Goal: Information Seeking & Learning: Find contact information

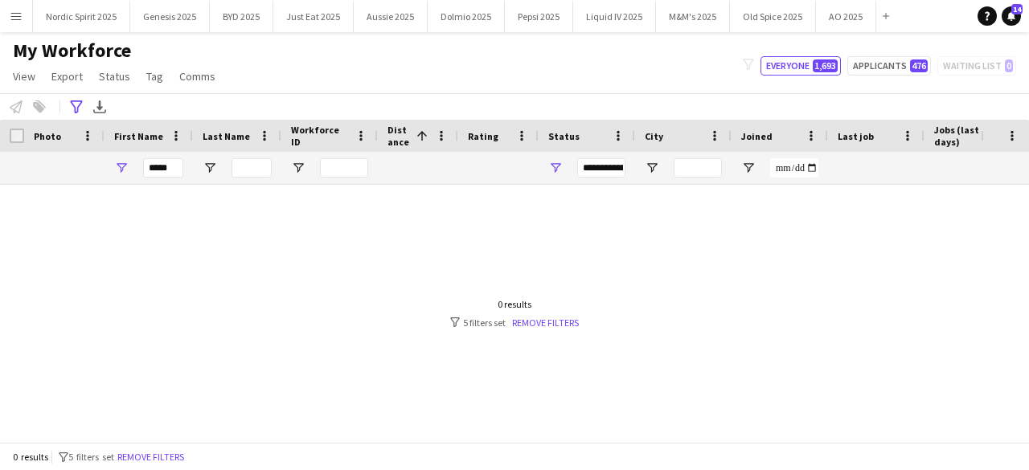
type input "*****"
click at [261, 165] on input "Last Name Filter Input" at bounding box center [252, 167] width 40 height 19
click at [158, 163] on input "*****" at bounding box center [163, 167] width 40 height 19
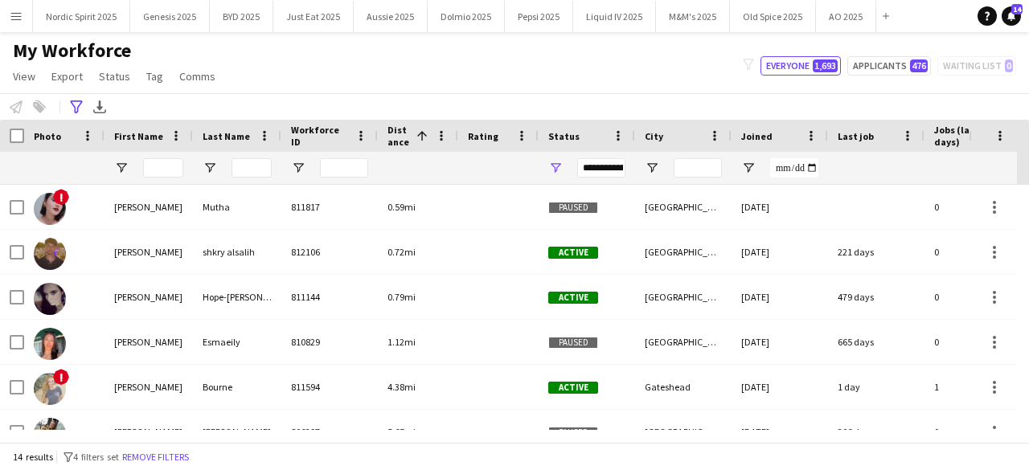
drag, startPoint x: 1018, startPoint y: 217, endPoint x: 1026, endPoint y: 226, distance: 12.0
click at [1024, 226] on div "! [PERSON_NAME] 811817 0.59mi Paused Newcastle [DATE] 0 [EMAIL_ADDRESS][DOMAIN_…" at bounding box center [514, 307] width 1029 height 245
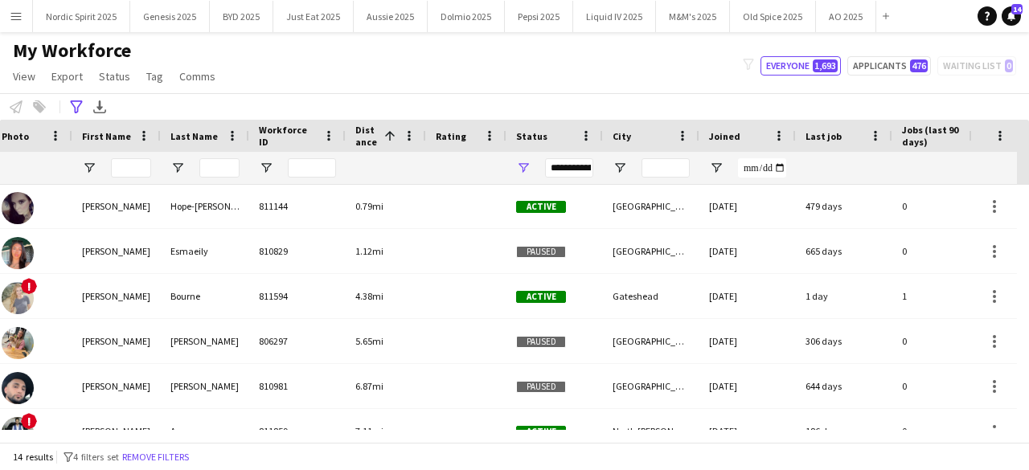
scroll to position [96, 0]
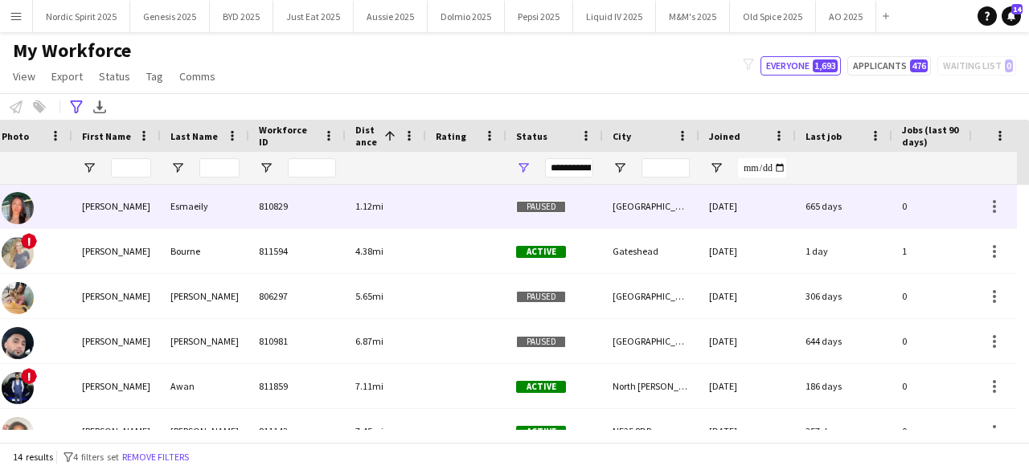
click at [31, 203] on img at bounding box center [18, 208] width 32 height 32
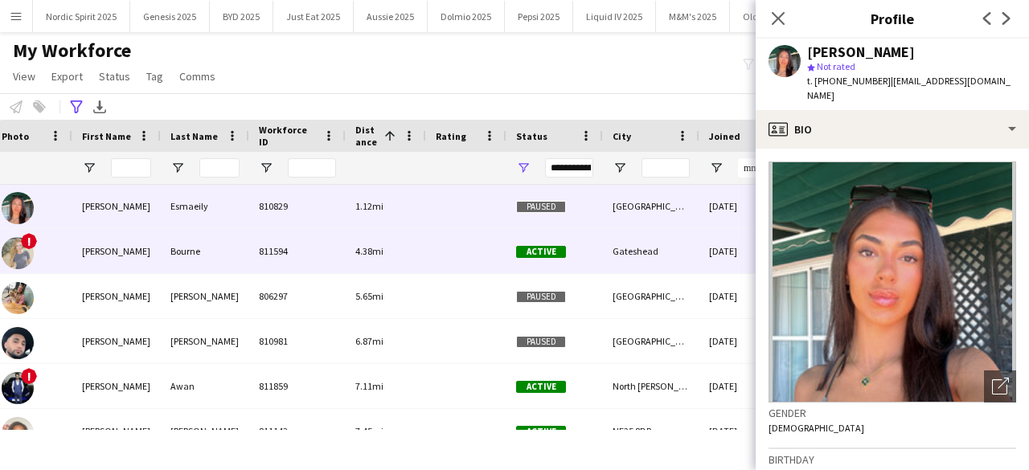
click at [29, 252] on img at bounding box center [18, 253] width 32 height 32
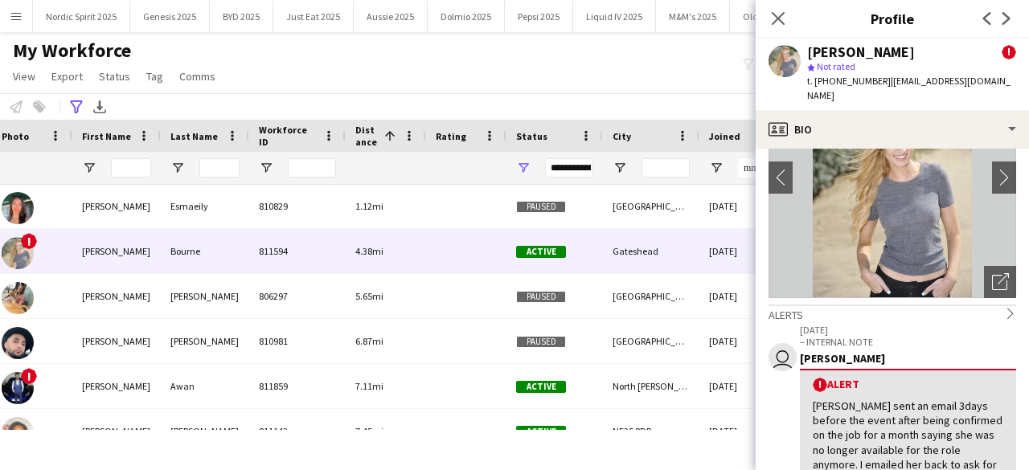
scroll to position [116, 0]
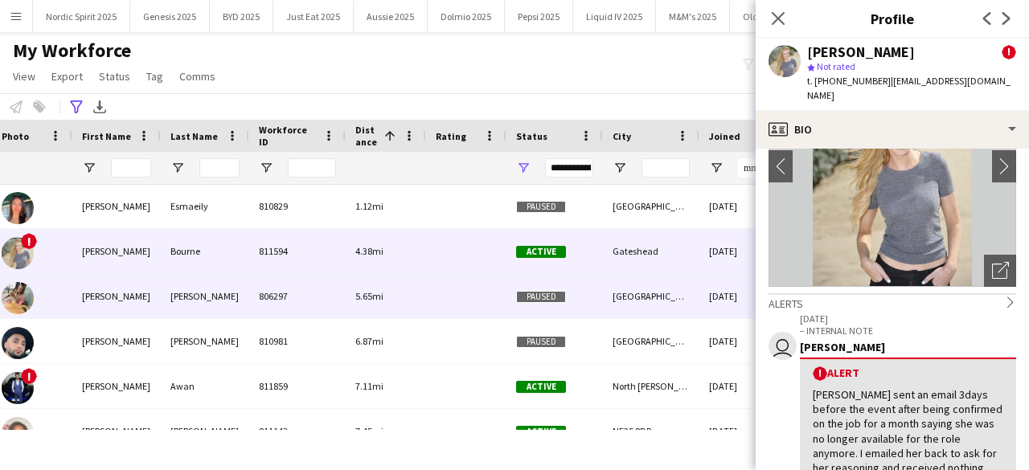
click at [23, 310] on img at bounding box center [18, 298] width 32 height 32
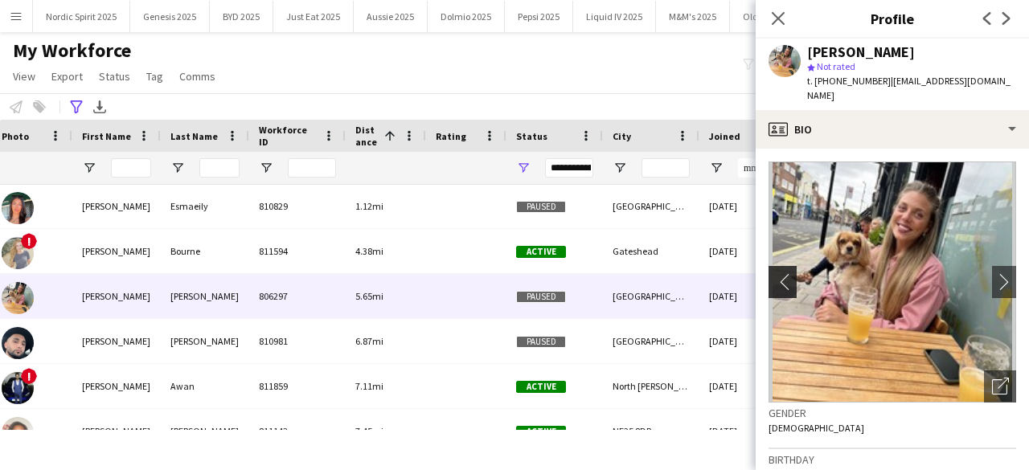
click at [770, 266] on button "chevron-left" at bounding box center [781, 282] width 32 height 32
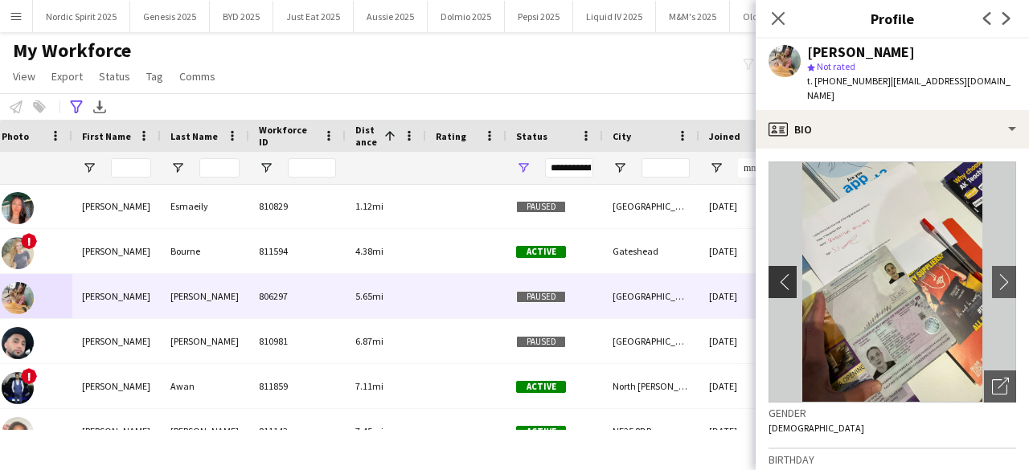
click at [770, 266] on button "chevron-left" at bounding box center [781, 282] width 32 height 32
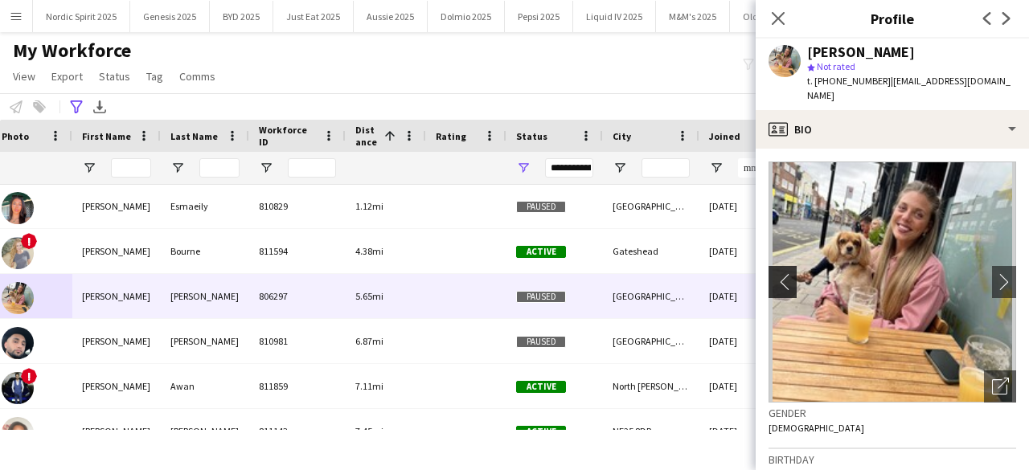
click at [770, 266] on button "chevron-left" at bounding box center [781, 282] width 32 height 32
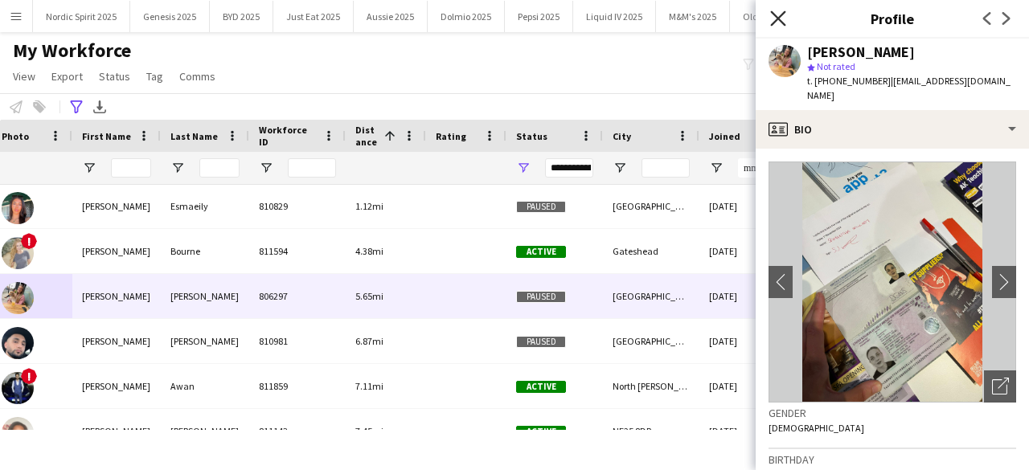
click at [771, 17] on icon "Close pop-in" at bounding box center [777, 17] width 15 height 15
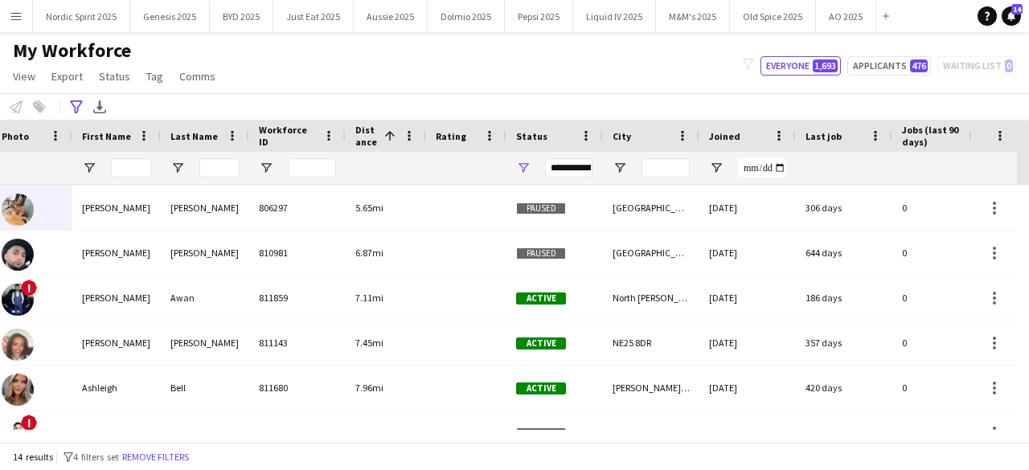
scroll to position [225, 0]
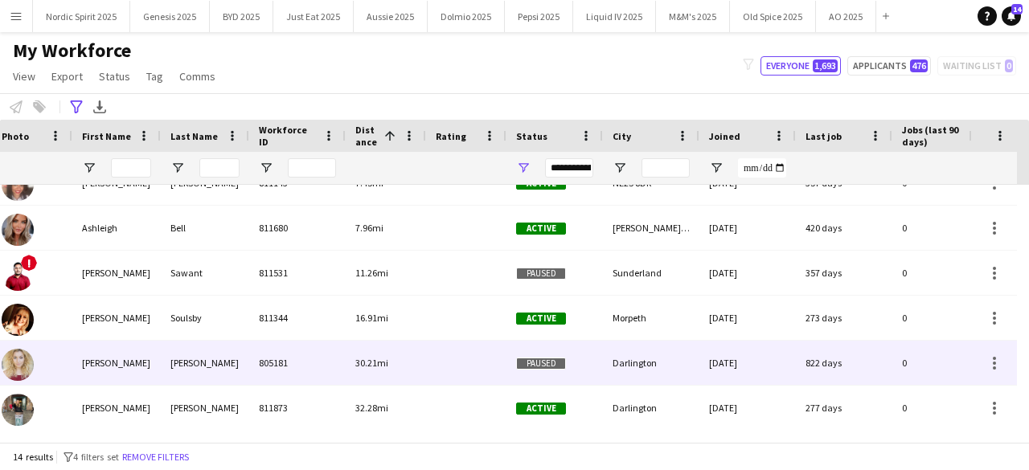
click at [24, 363] on img at bounding box center [18, 365] width 32 height 32
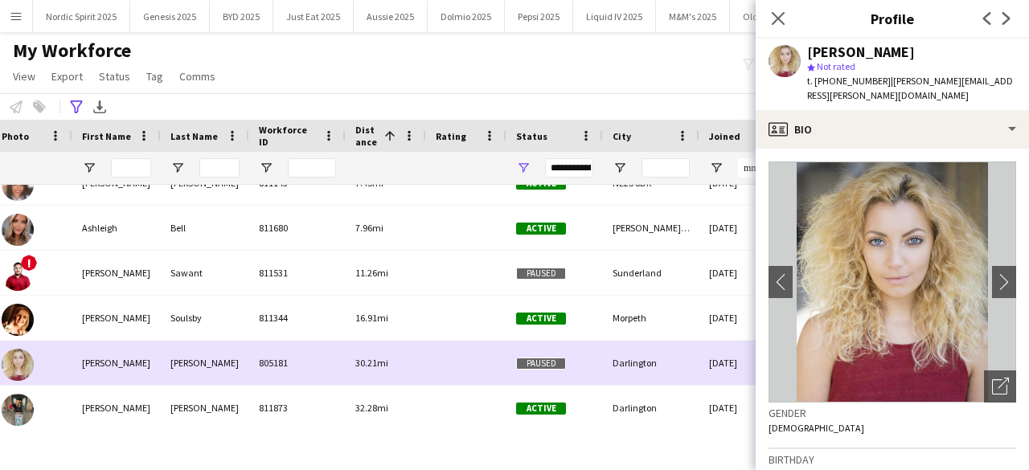
click at [24, 363] on img at bounding box center [18, 365] width 32 height 32
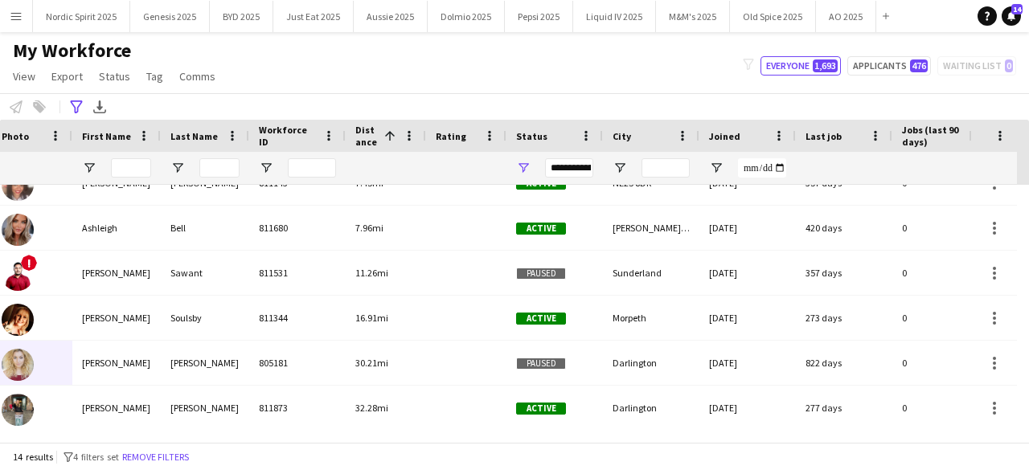
click at [798, 105] on div "**********" at bounding box center [514, 106] width 1029 height 27
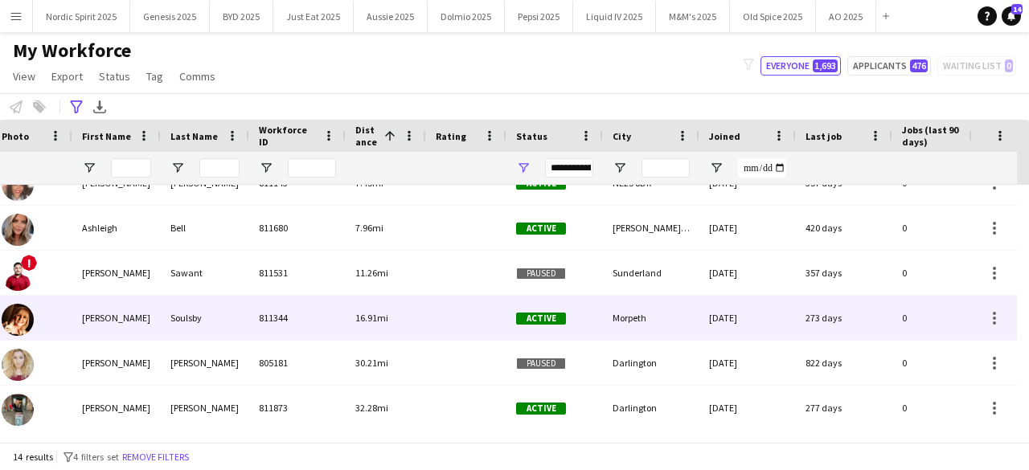
click at [19, 324] on img at bounding box center [18, 320] width 32 height 32
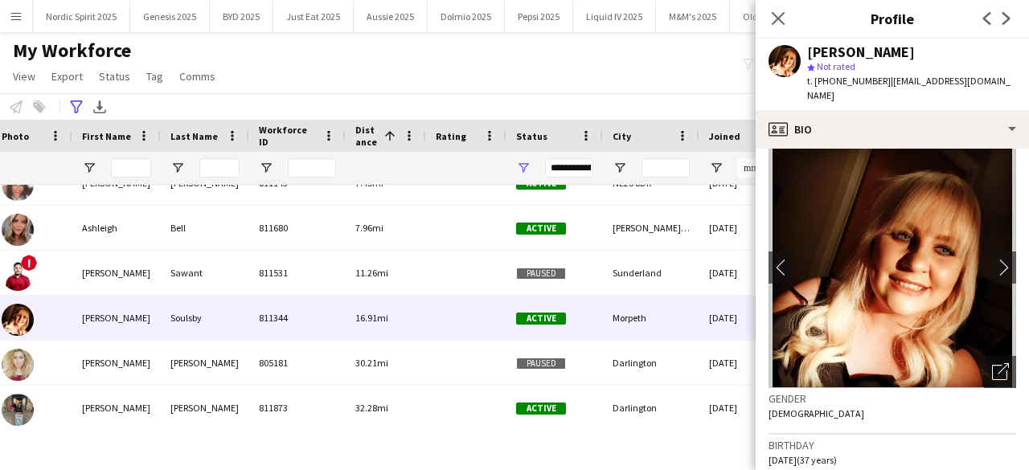
scroll to position [0, 0]
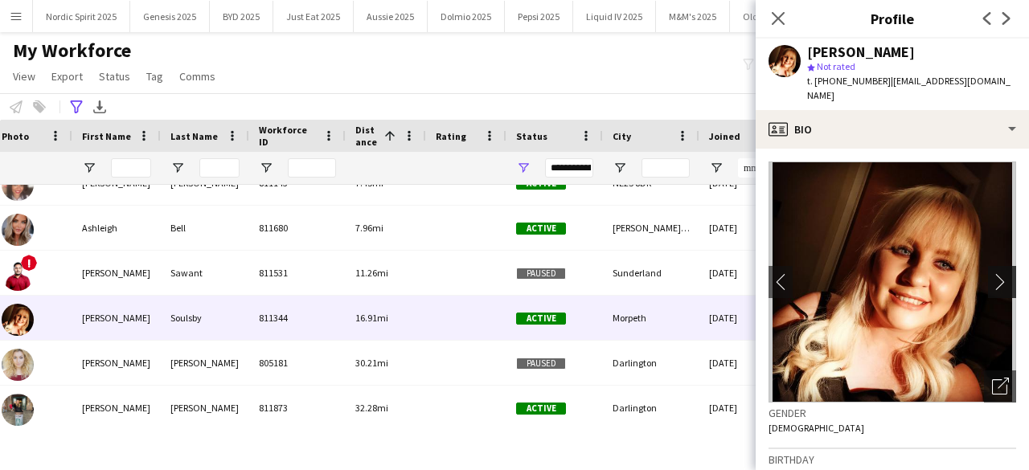
click at [994, 273] on app-icon "chevron-right" at bounding box center [1004, 281] width 25 height 17
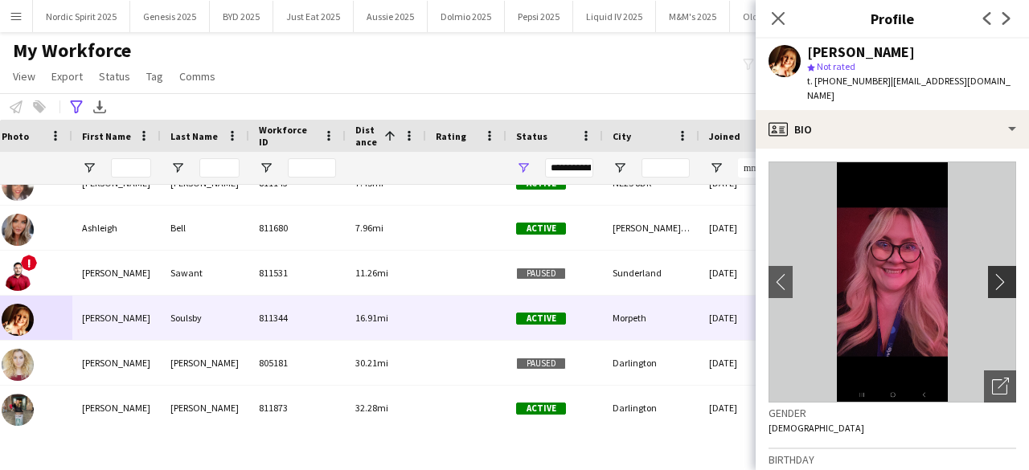
click at [994, 273] on app-icon "chevron-right" at bounding box center [1004, 281] width 25 height 17
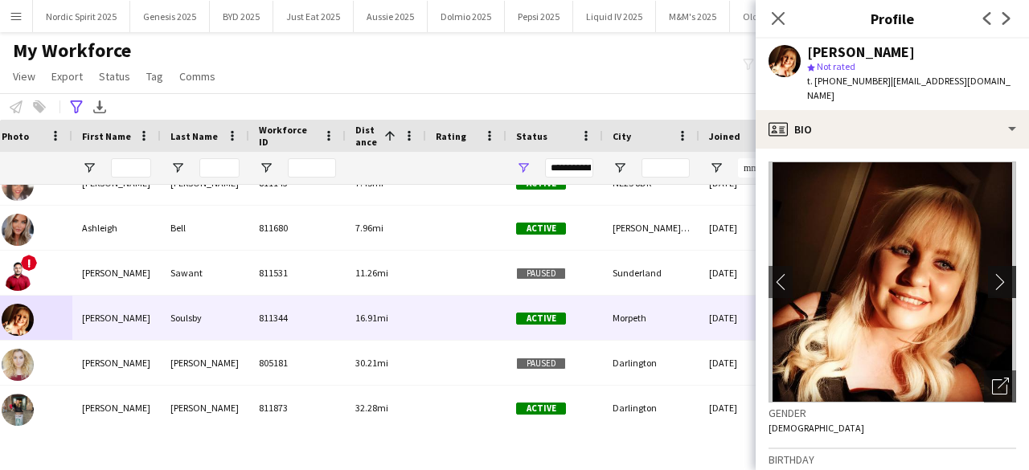
click at [994, 273] on app-icon "chevron-right" at bounding box center [1004, 281] width 25 height 17
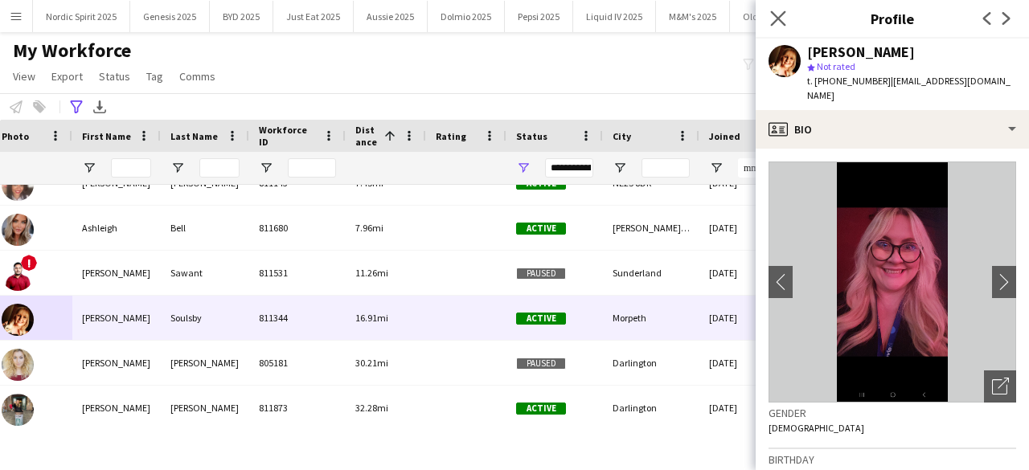
click at [774, 27] on app-icon "Close pop-in" at bounding box center [778, 18] width 23 height 23
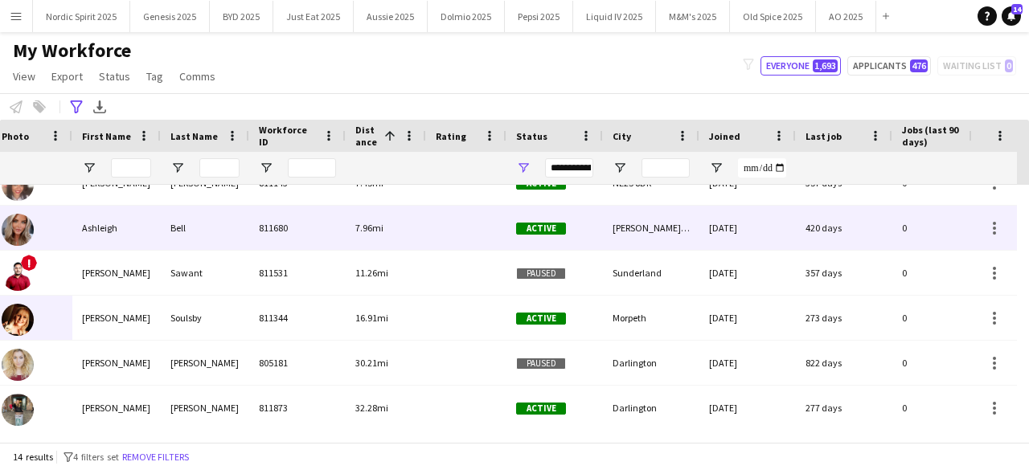
click at [19, 238] on img at bounding box center [18, 230] width 32 height 32
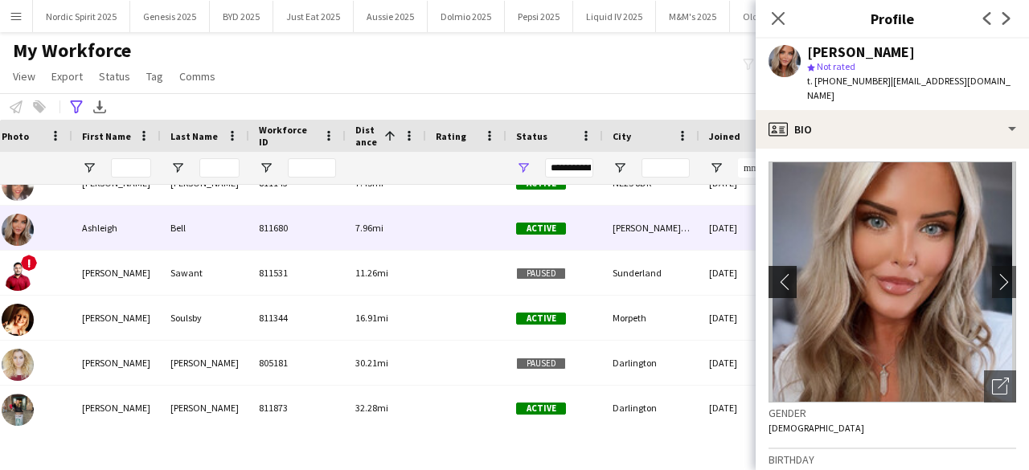
click at [777, 273] on app-icon "chevron-left" at bounding box center [781, 281] width 25 height 17
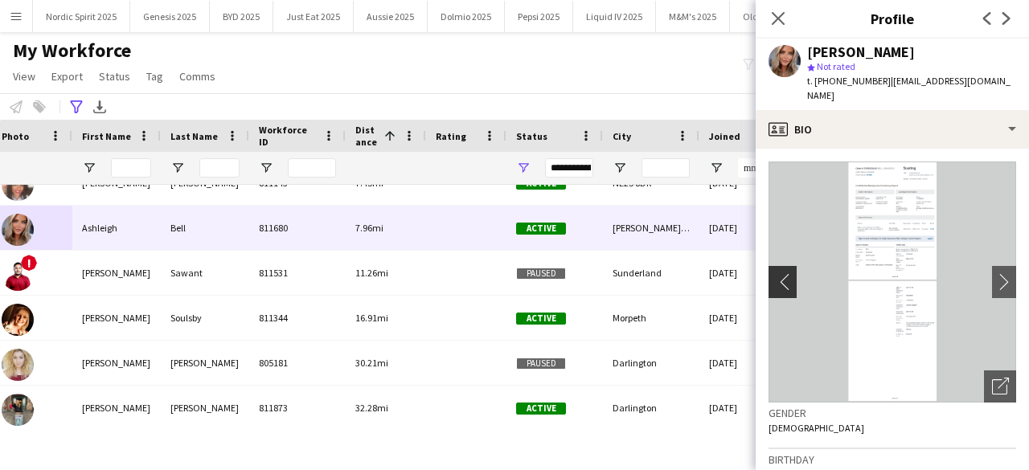
click at [777, 273] on app-icon "chevron-left" at bounding box center [781, 281] width 25 height 17
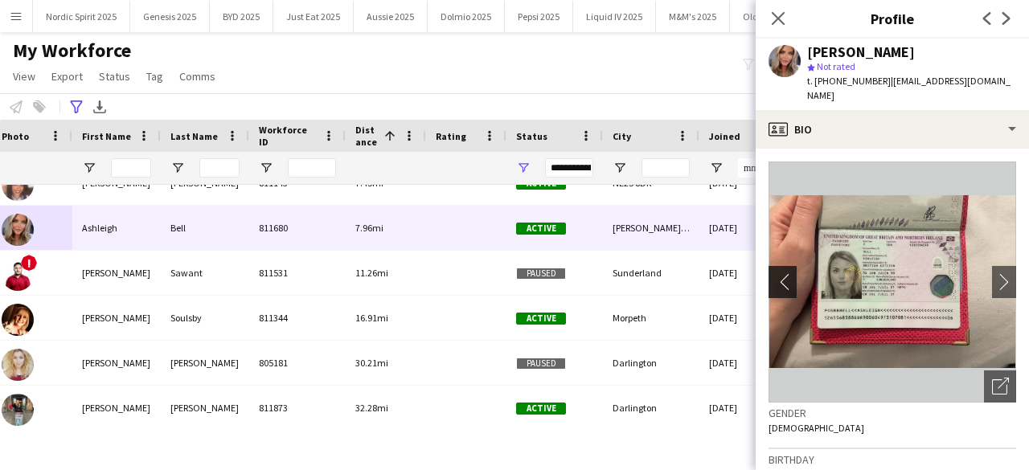
click at [777, 273] on app-icon "chevron-left" at bounding box center [781, 281] width 25 height 17
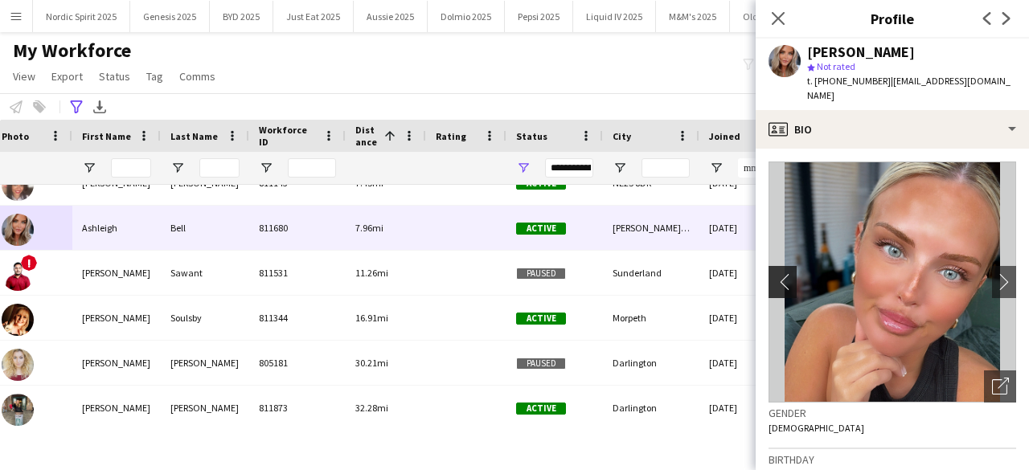
click at [777, 273] on app-icon "chevron-left" at bounding box center [781, 281] width 25 height 17
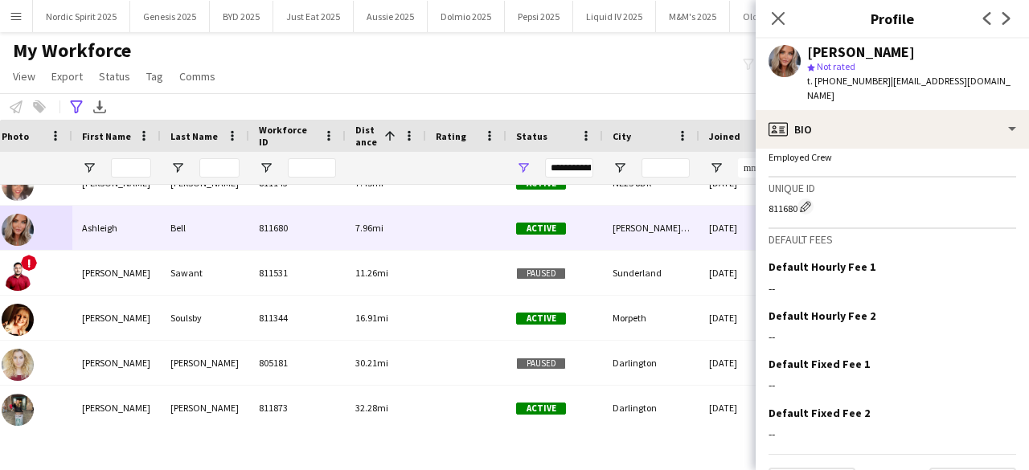
scroll to position [975, 0]
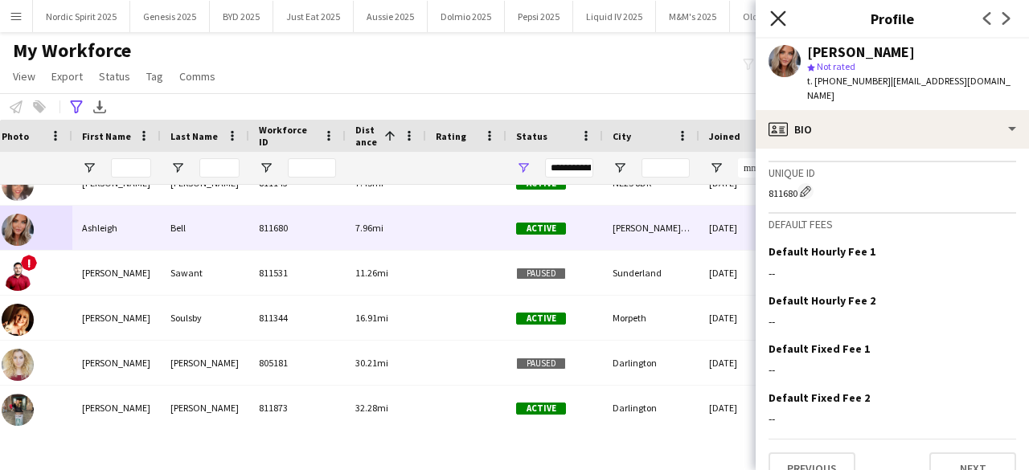
click at [777, 19] on icon at bounding box center [777, 17] width 15 height 15
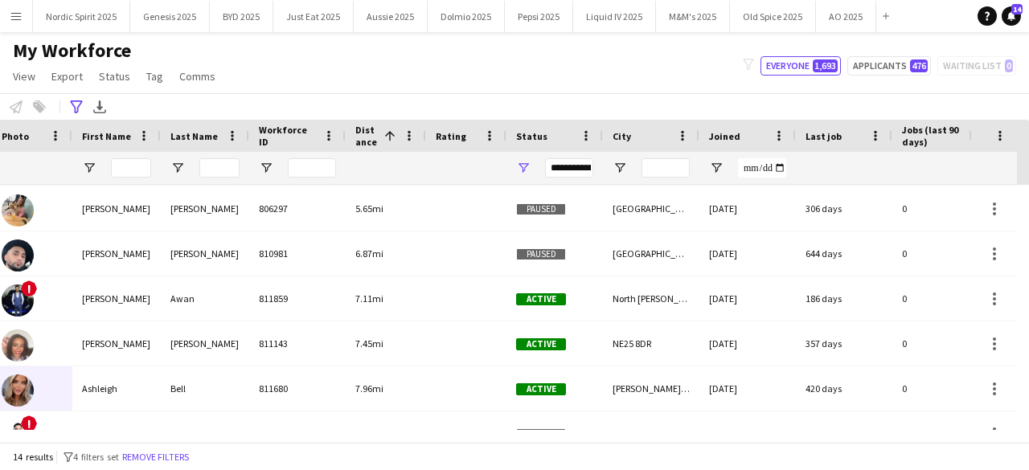
scroll to position [221, 0]
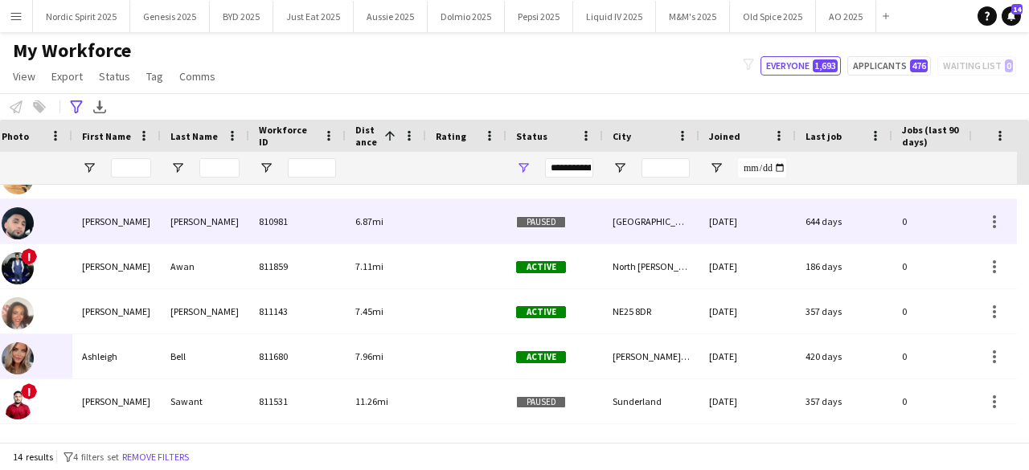
click at [6, 218] on img at bounding box center [18, 223] width 32 height 32
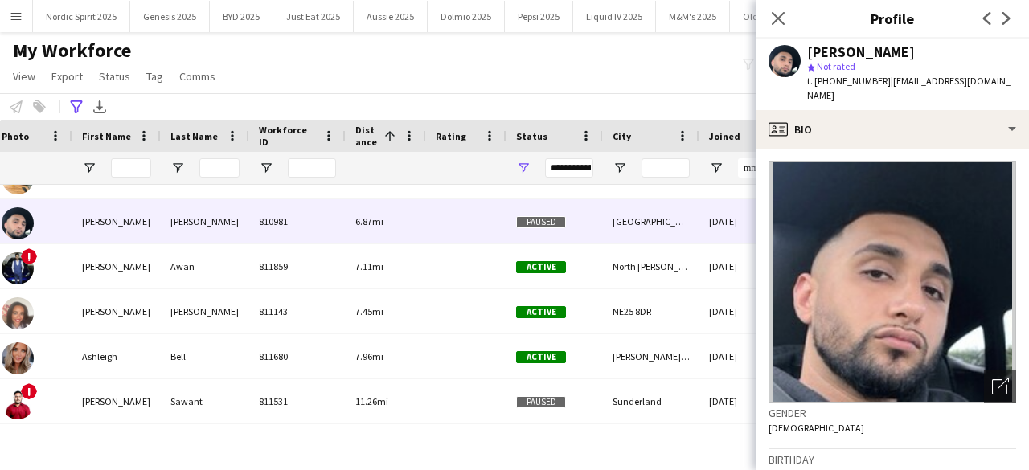
click at [875, 86] on span "t. [PHONE_NUMBER]" at bounding box center [849, 81] width 84 height 12
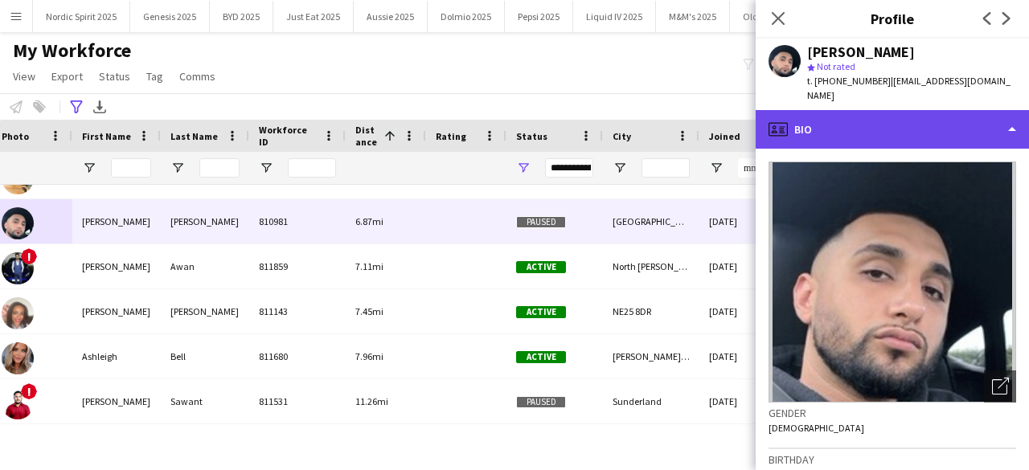
click at [875, 111] on div "profile Bio" at bounding box center [892, 129] width 273 height 39
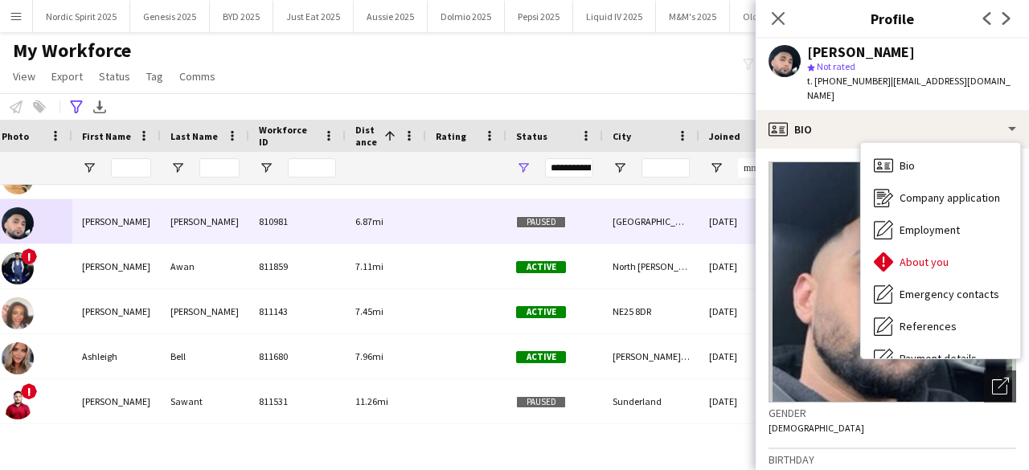
click at [856, 310] on img at bounding box center [893, 282] width 248 height 241
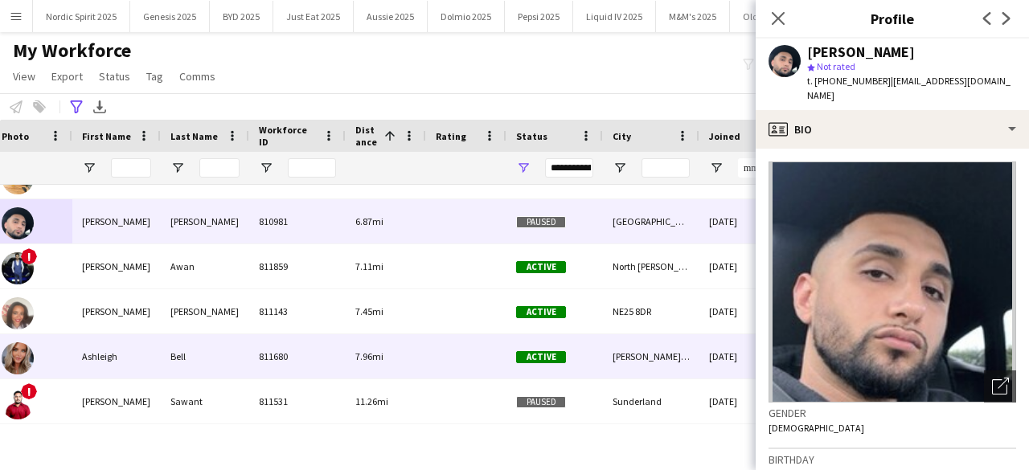
click at [9, 356] on img at bounding box center [18, 359] width 32 height 32
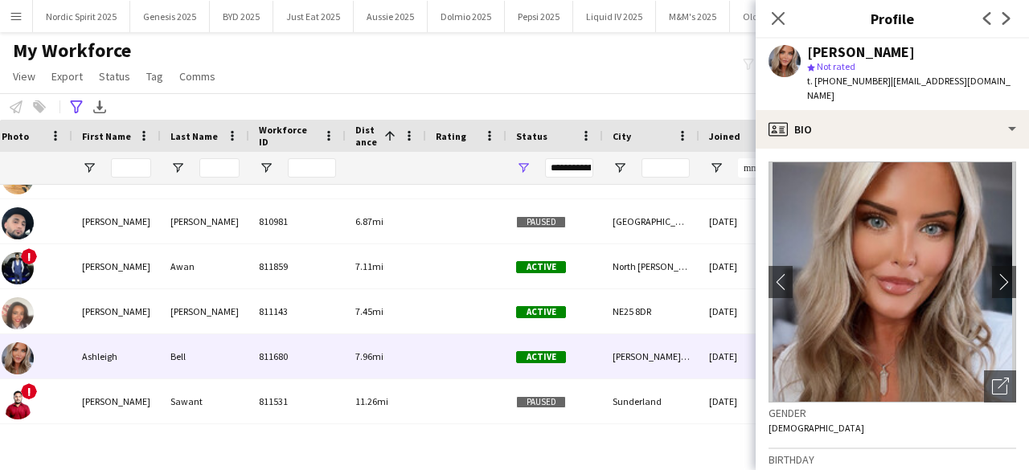
click at [901, 81] on span "| [EMAIL_ADDRESS][DOMAIN_NAME]" at bounding box center [908, 88] width 203 height 27
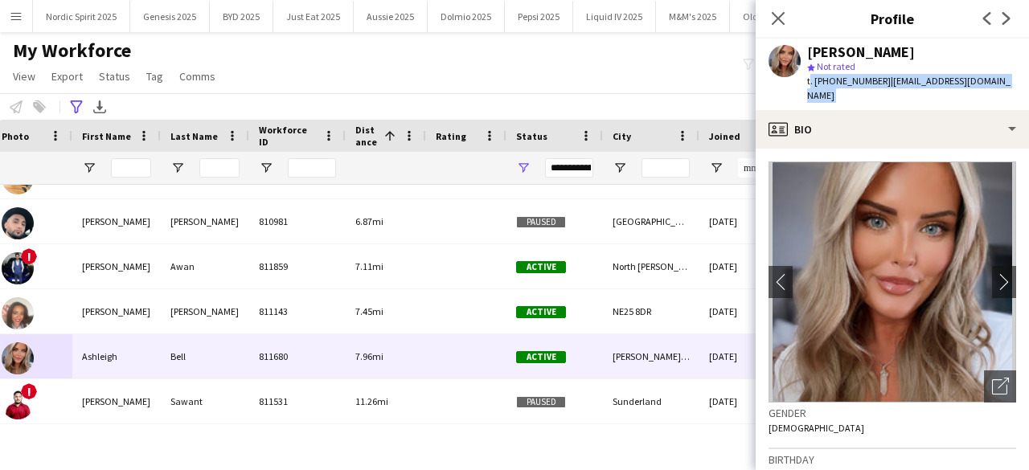
click at [901, 81] on span "| [EMAIL_ADDRESS][DOMAIN_NAME]" at bounding box center [908, 88] width 203 height 27
click at [883, 82] on span "| [EMAIL_ADDRESS][DOMAIN_NAME]" at bounding box center [908, 88] width 203 height 27
drag, startPoint x: 883, startPoint y: 83, endPoint x: 1002, endPoint y: 82, distance: 119.0
click at [1002, 82] on div "[PERSON_NAME] star Not rated t. [PHONE_NUMBER] | [EMAIL_ADDRESS][DOMAIN_NAME]" at bounding box center [892, 75] width 273 height 72
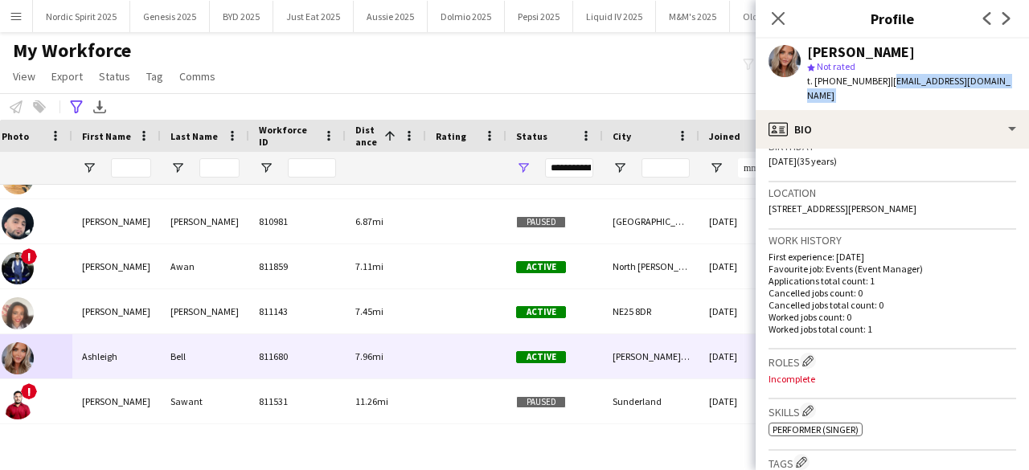
scroll to position [384, 0]
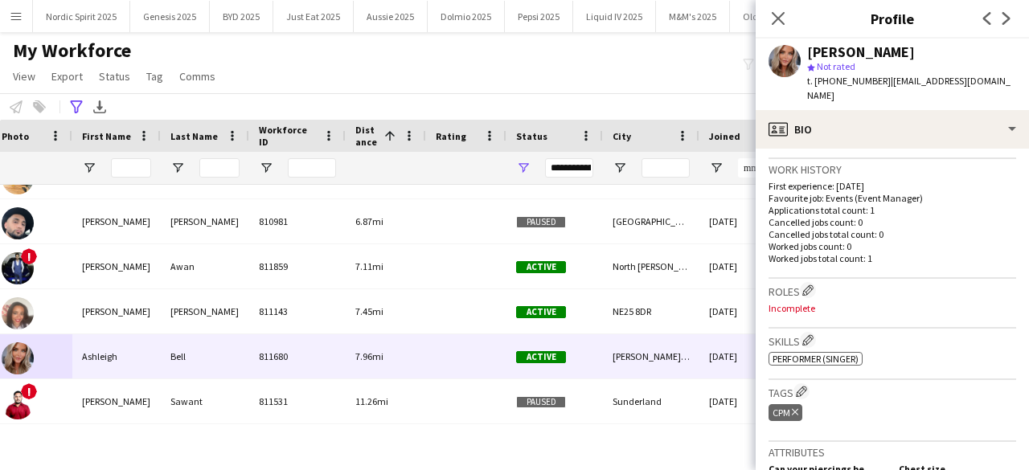
click at [577, 73] on div "My Workforce View Views Default view Compliance Log New view Update view Delete…" at bounding box center [514, 66] width 1029 height 55
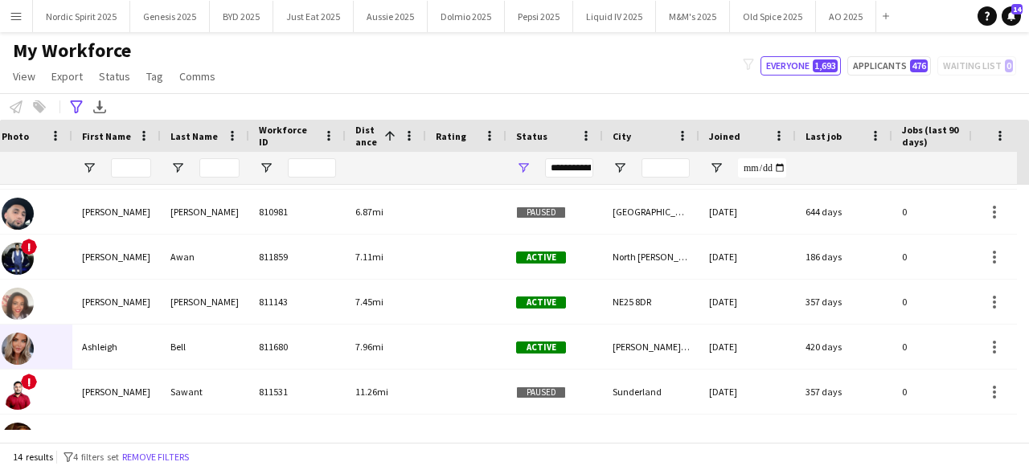
scroll to position [267, 0]
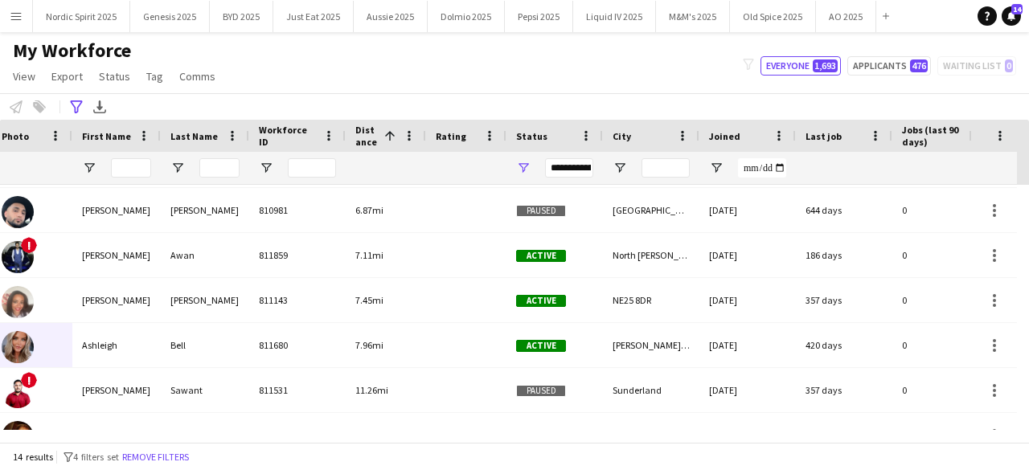
click at [826, 107] on div "**********" at bounding box center [514, 106] width 1029 height 27
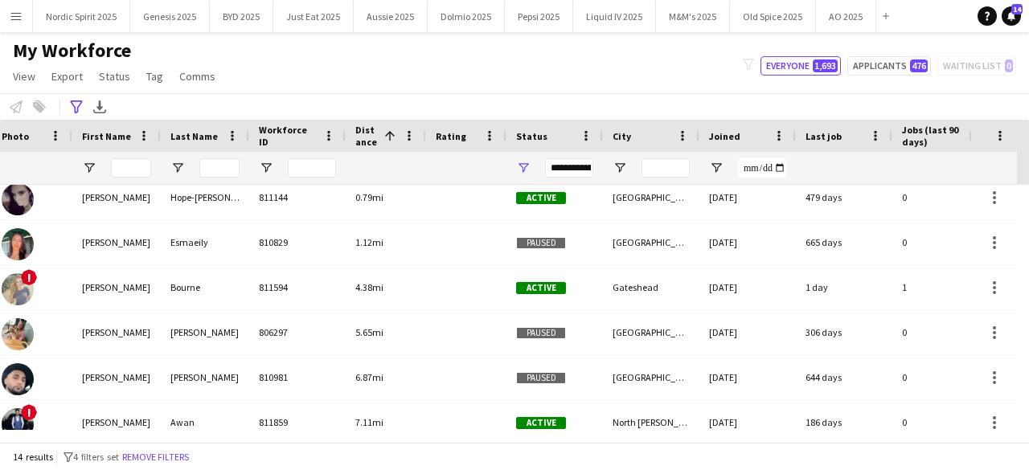
scroll to position [111, 0]
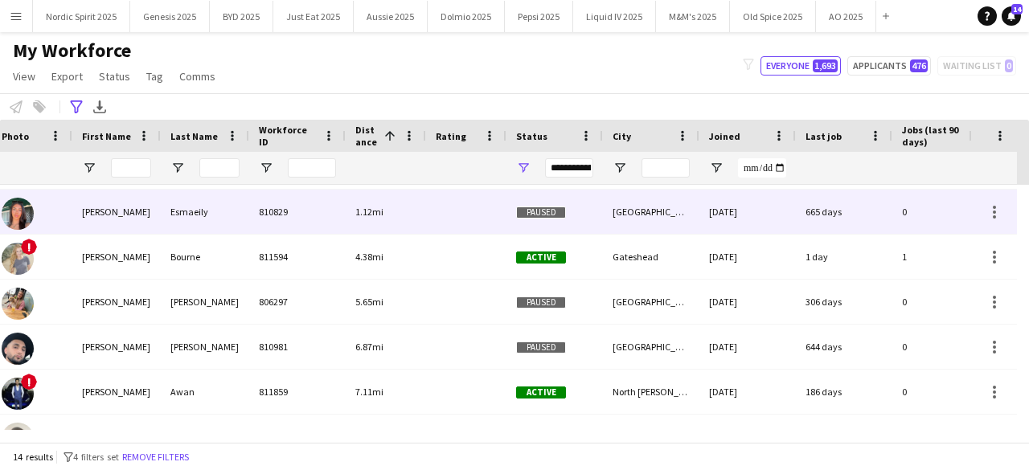
click at [33, 208] on div at bounding box center [18, 213] width 32 height 45
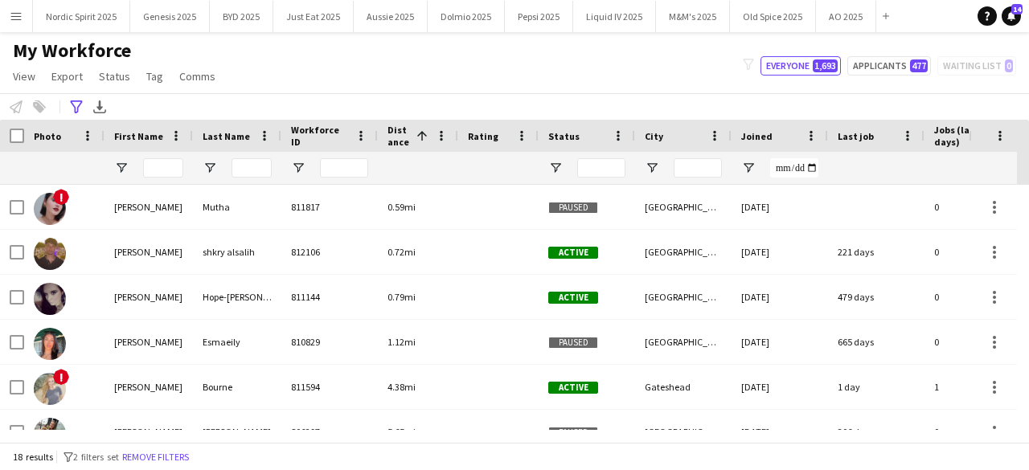
click at [823, 98] on div "**********" at bounding box center [514, 106] width 1029 height 27
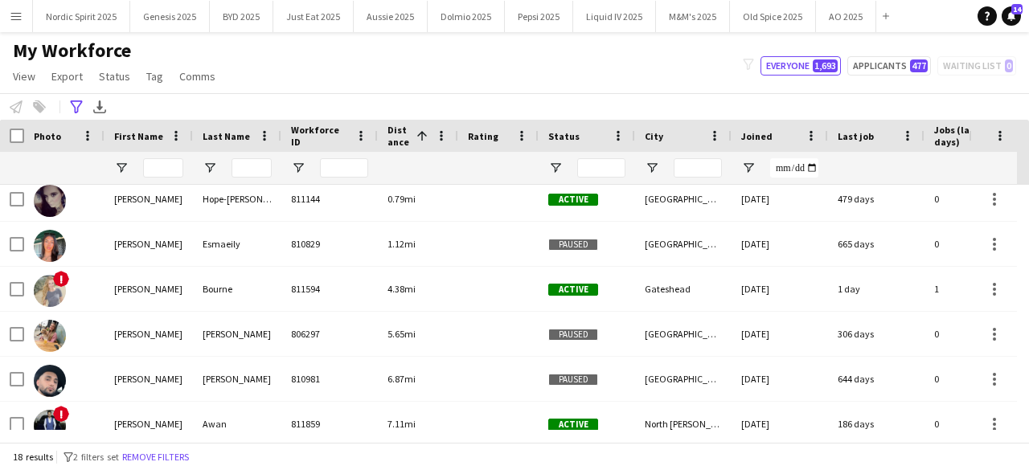
scroll to position [110, 0]
